Goal: Find specific page/section: Find specific page/section

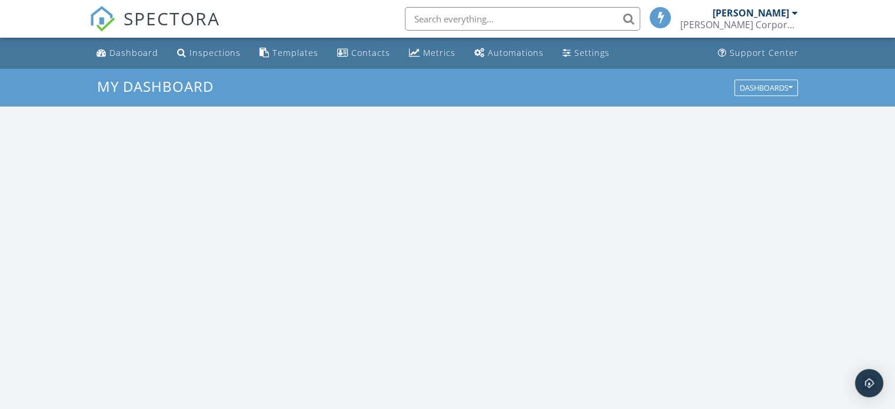
scroll to position [1089, 913]
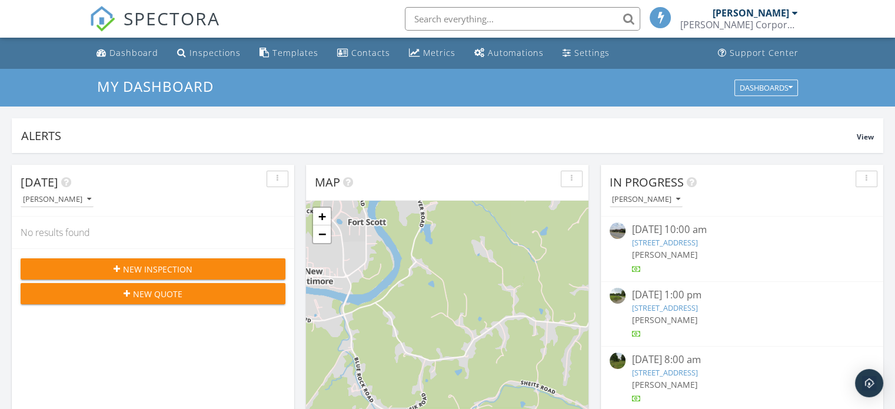
click at [436, 14] on input "text" at bounding box center [522, 19] width 235 height 24
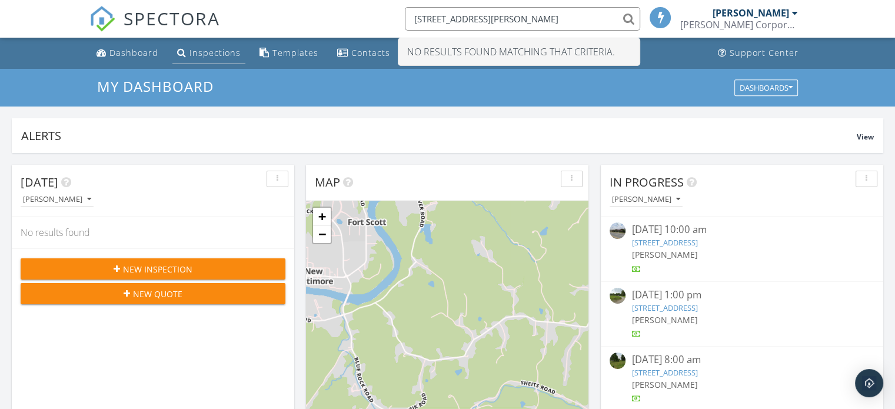
type input "9427 beyers rd"
click at [211, 54] on div "Inspections" at bounding box center [215, 52] width 51 height 11
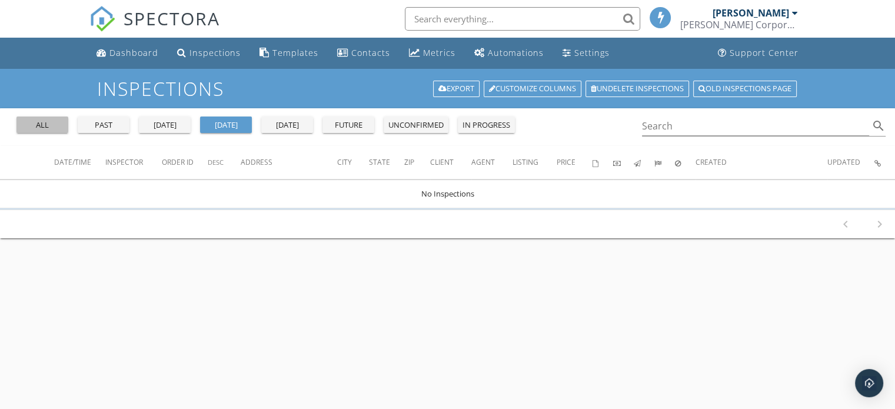
click at [48, 127] on div "all" at bounding box center [42, 125] width 42 height 12
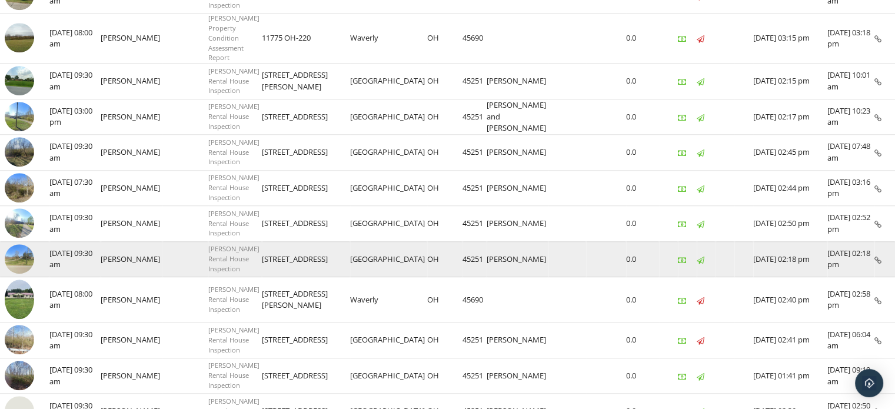
scroll to position [967, 0]
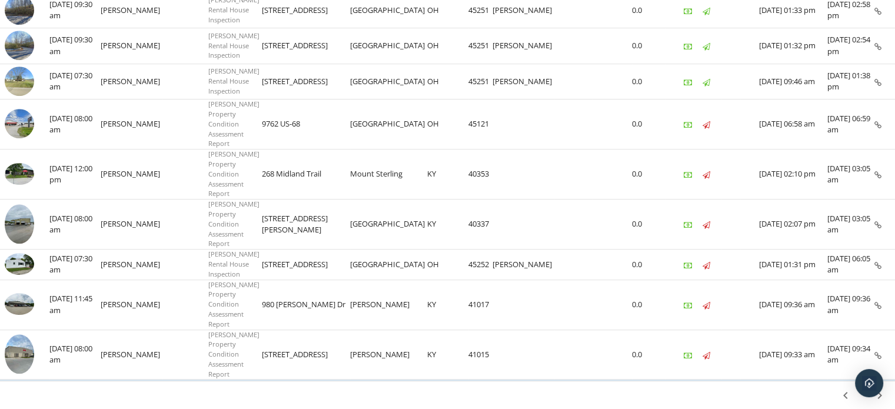
scroll to position [817, 0]
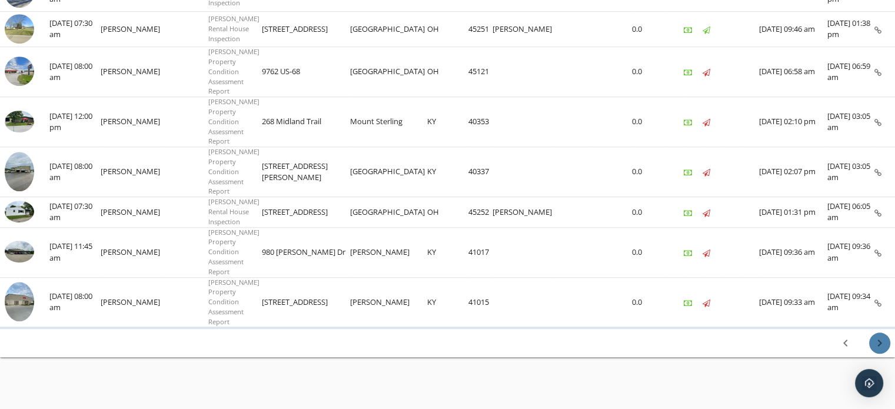
click at [879, 339] on icon "chevron_right" at bounding box center [880, 343] width 14 height 14
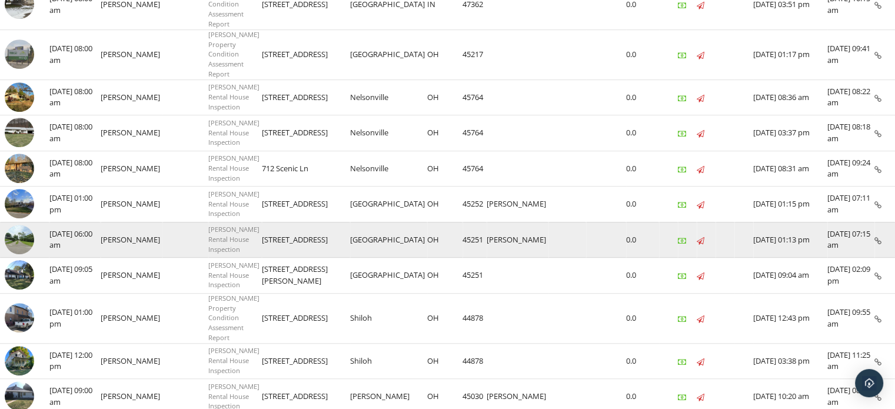
scroll to position [789, 0]
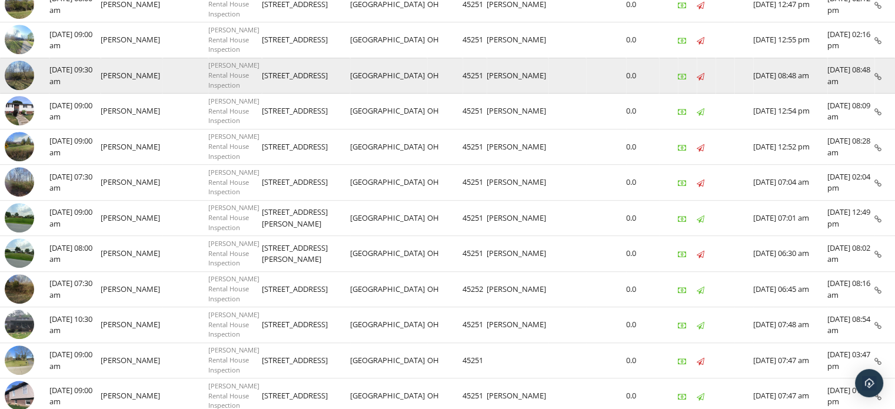
scroll to position [755, 0]
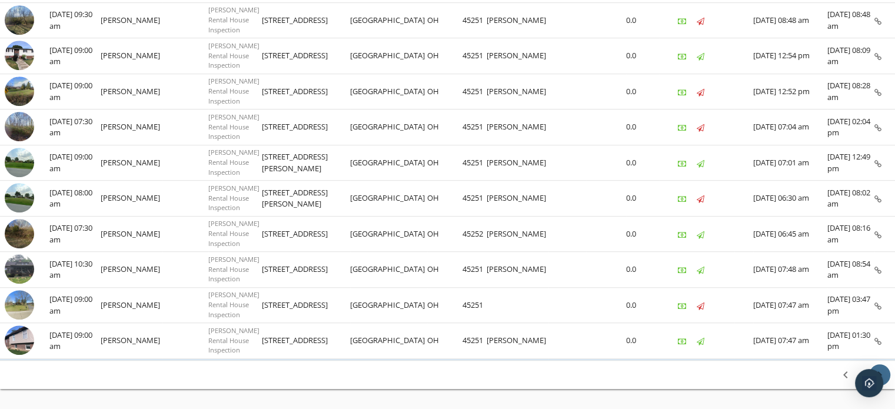
click at [880, 368] on icon "chevron_right" at bounding box center [880, 375] width 14 height 14
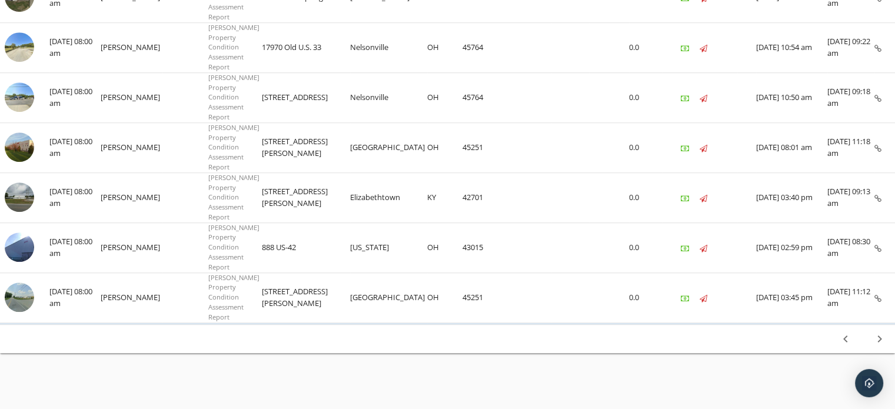
scroll to position [936, 0]
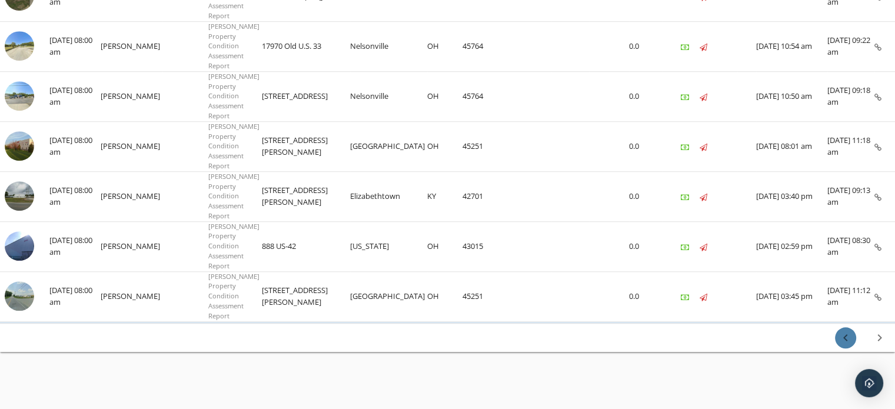
click at [848, 335] on icon "chevron_left" at bounding box center [846, 338] width 14 height 14
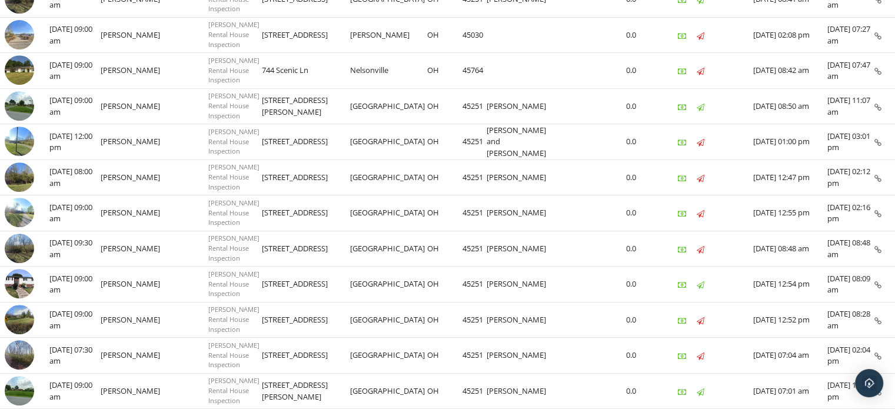
scroll to position [755, 0]
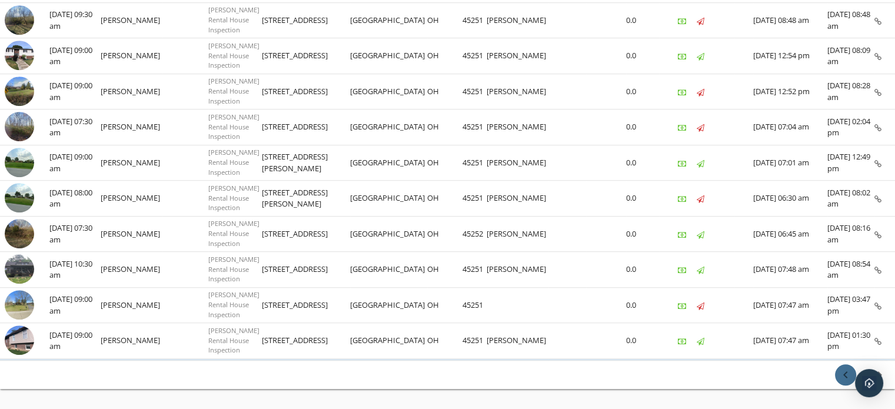
click at [845, 368] on icon "chevron_left" at bounding box center [846, 375] width 14 height 14
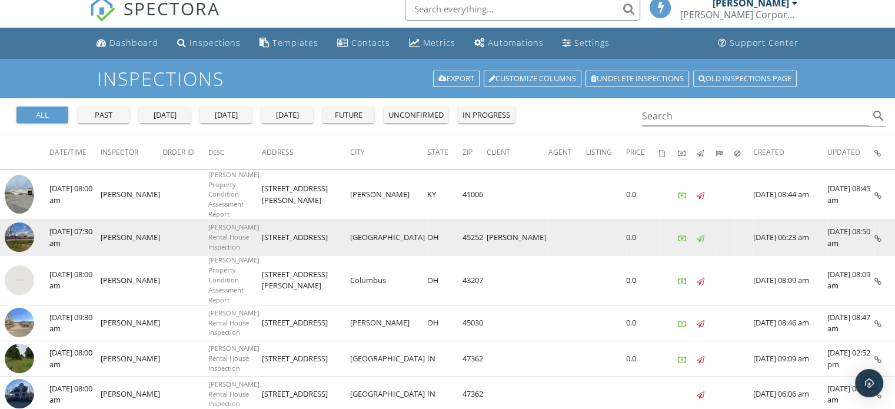
scroll to position [0, 0]
